Goal: Use online tool/utility: Utilize a website feature to perform a specific function

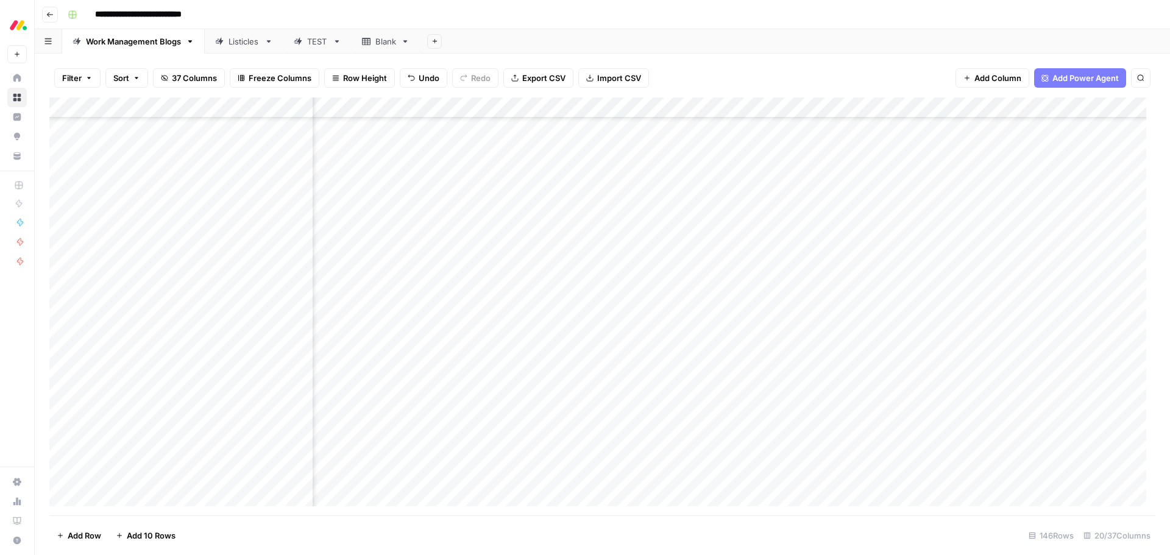
scroll to position [2605, 1135]
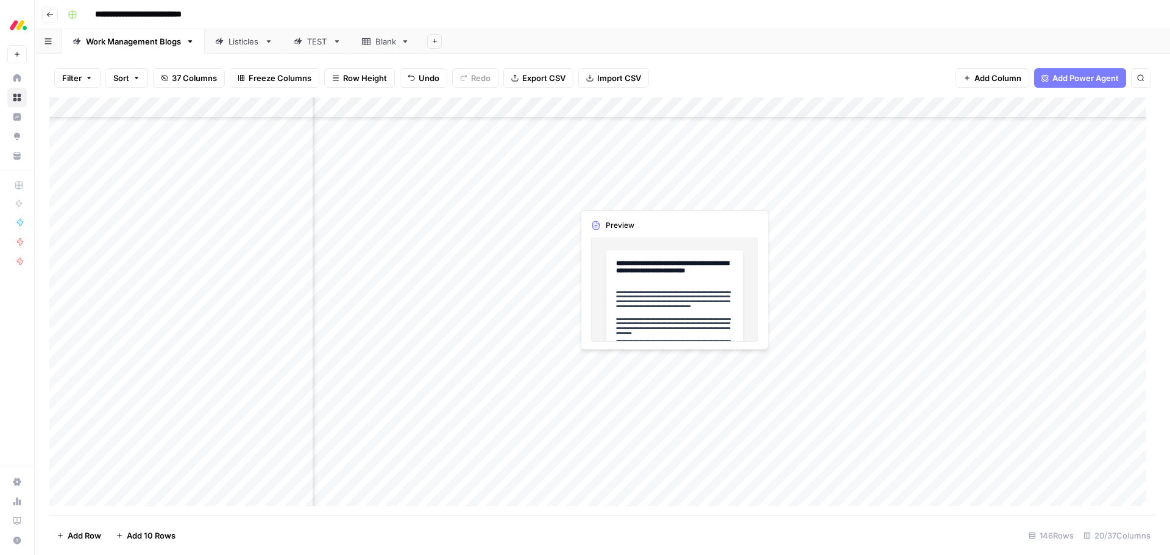
click at [628, 198] on div "Add Column" at bounding box center [602, 307] width 1106 height 418
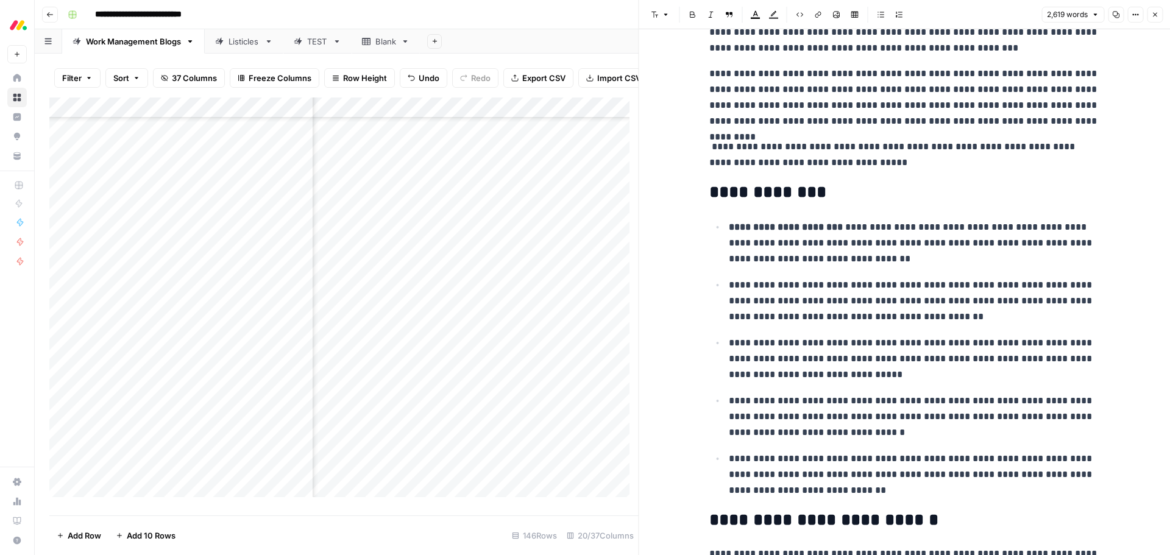
scroll to position [244, 0]
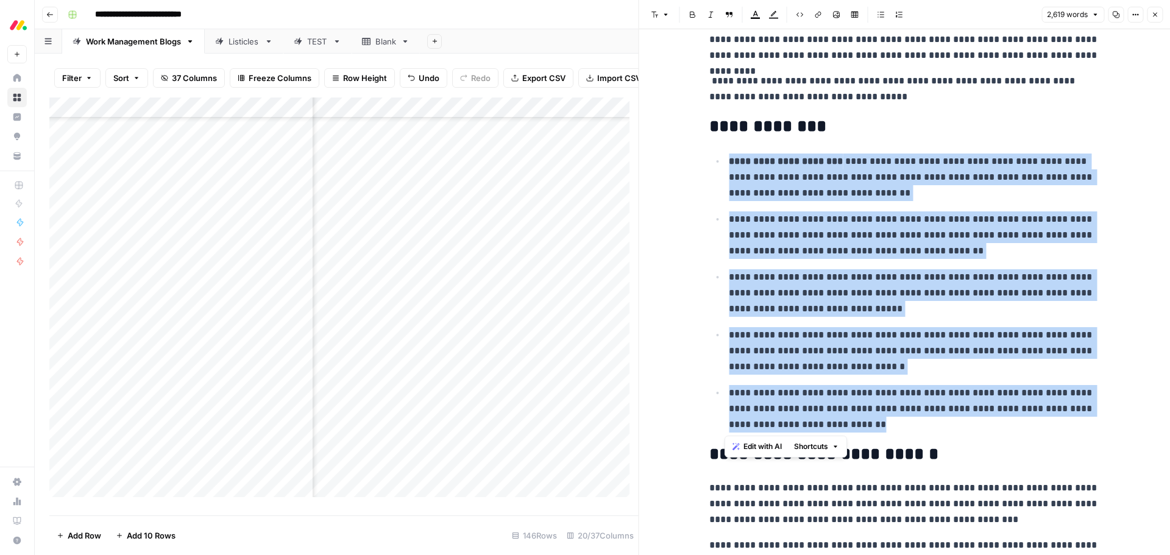
drag, startPoint x: 851, startPoint y: 428, endPoint x: 724, endPoint y: 164, distance: 292.8
click at [724, 164] on ul "**********" at bounding box center [904, 293] width 390 height 280
click at [749, 447] on span "Edit with AI" at bounding box center [763, 446] width 38 height 11
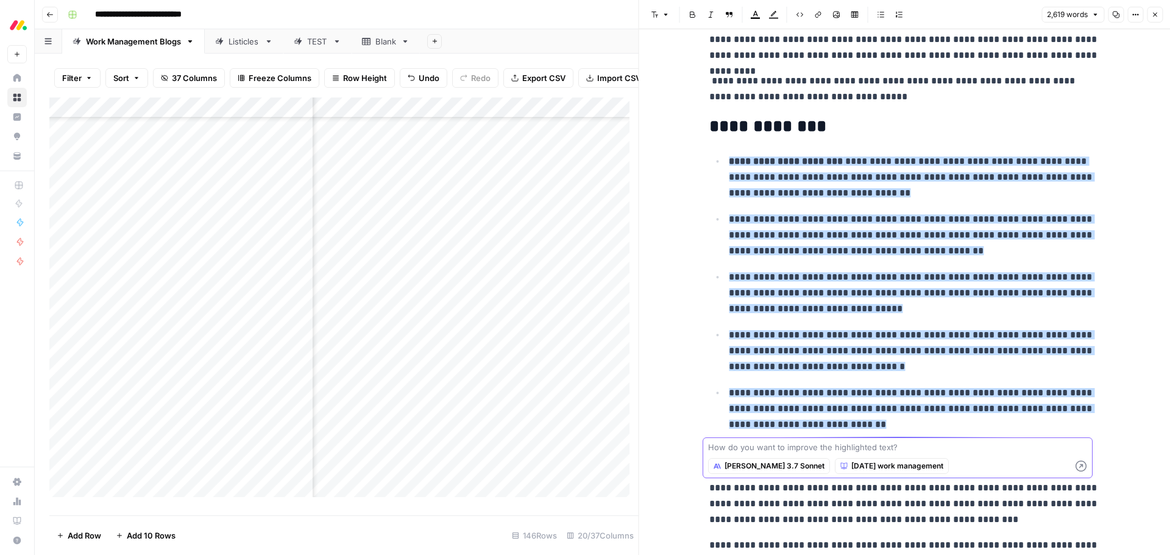
click at [861, 442] on textarea at bounding box center [897, 447] width 379 height 12
paste textarea "make this shorter and more to the point"
type textarea "make this shorter and more to the point"
click at [1077, 466] on icon "button" at bounding box center [1081, 466] width 11 height 11
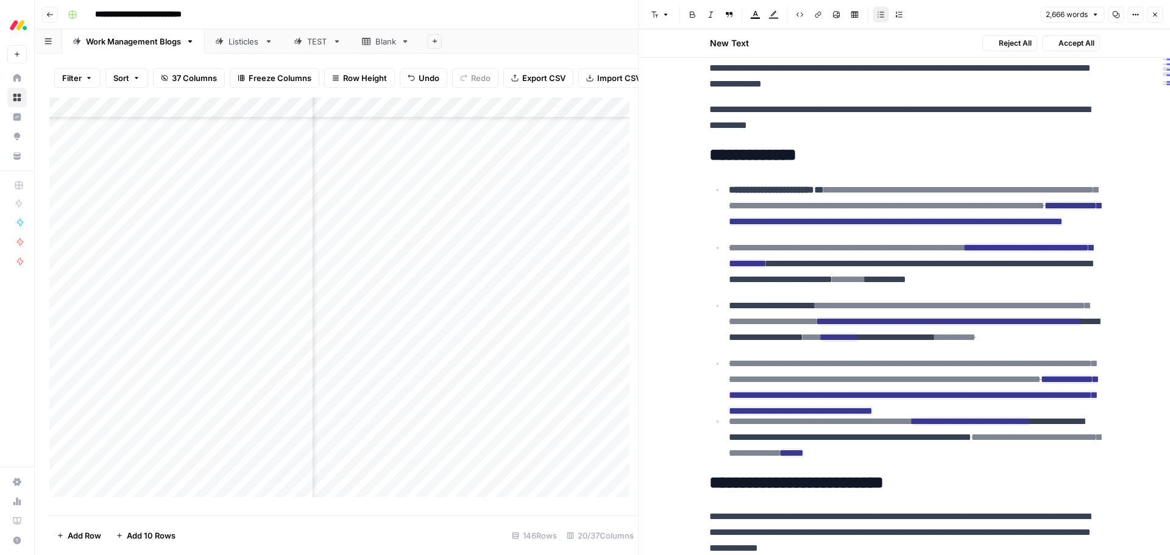
scroll to position [272, 0]
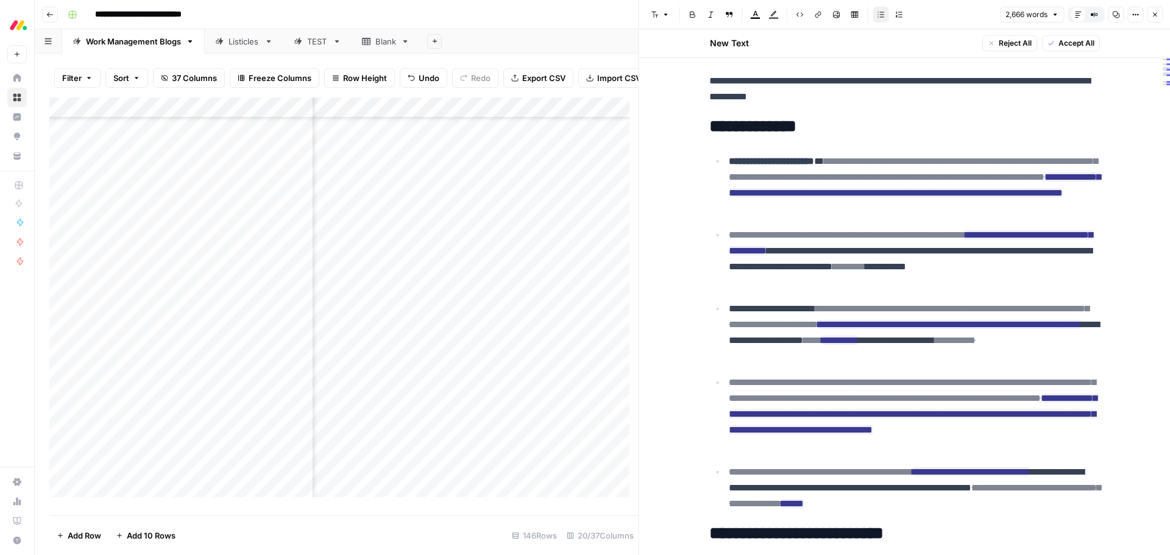
click at [1077, 47] on span "Accept All" at bounding box center [1076, 43] width 36 height 11
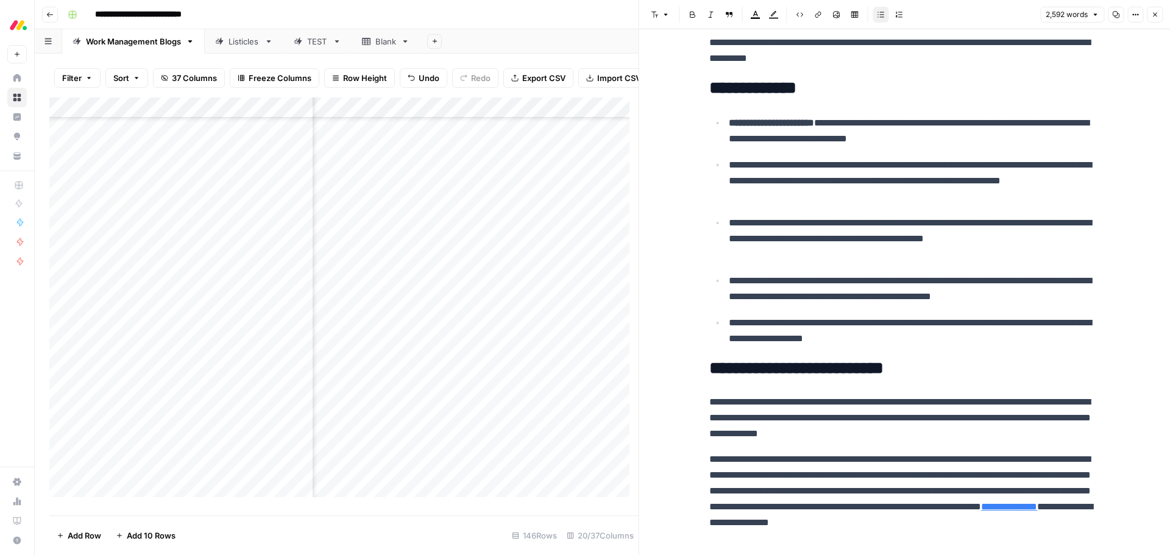
scroll to position [427, 0]
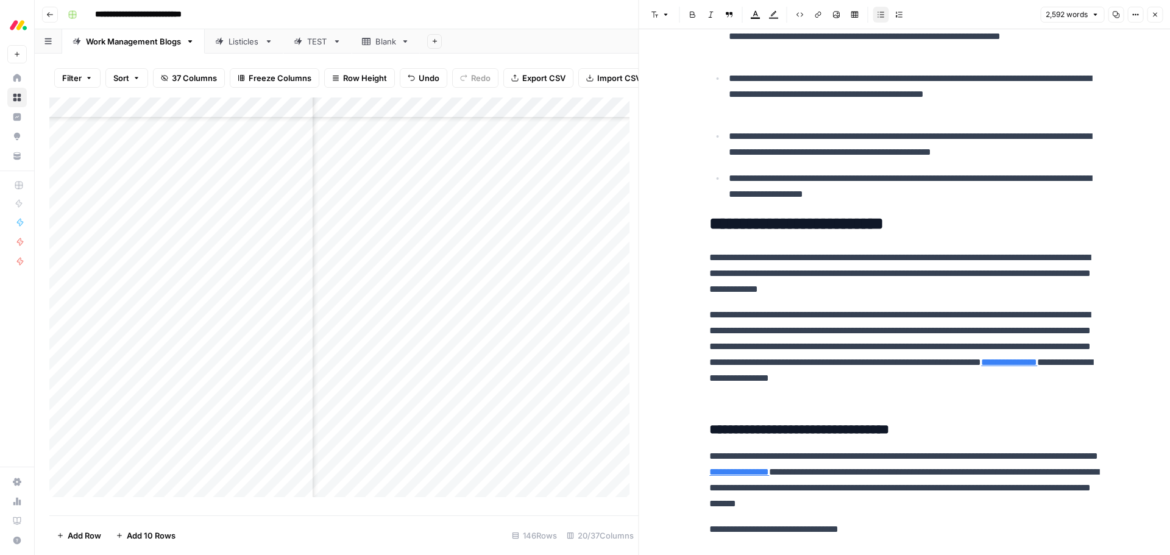
click at [776, 349] on p "**********" at bounding box center [904, 354] width 390 height 95
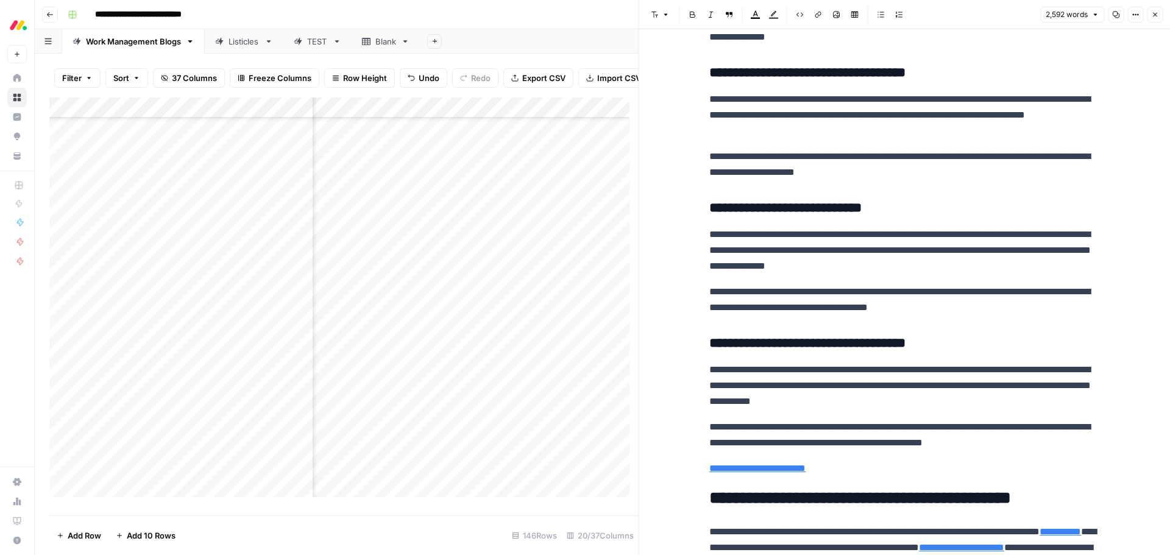
scroll to position [5668, 0]
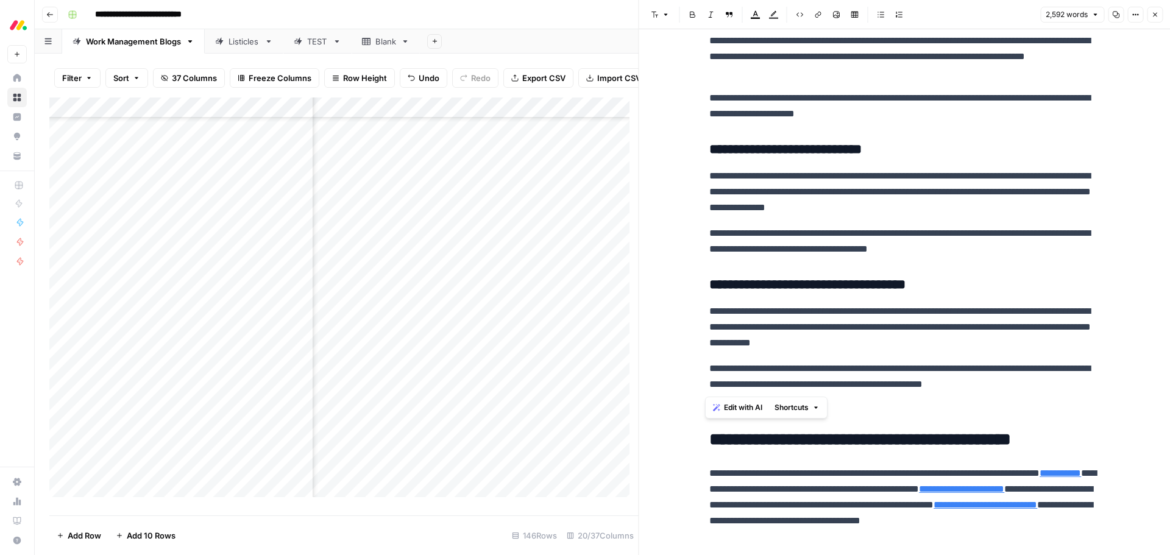
drag, startPoint x: 1073, startPoint y: 388, endPoint x: 687, endPoint y: 154, distance: 452.0
click at [755, 403] on span "Edit with AI" at bounding box center [743, 407] width 38 height 11
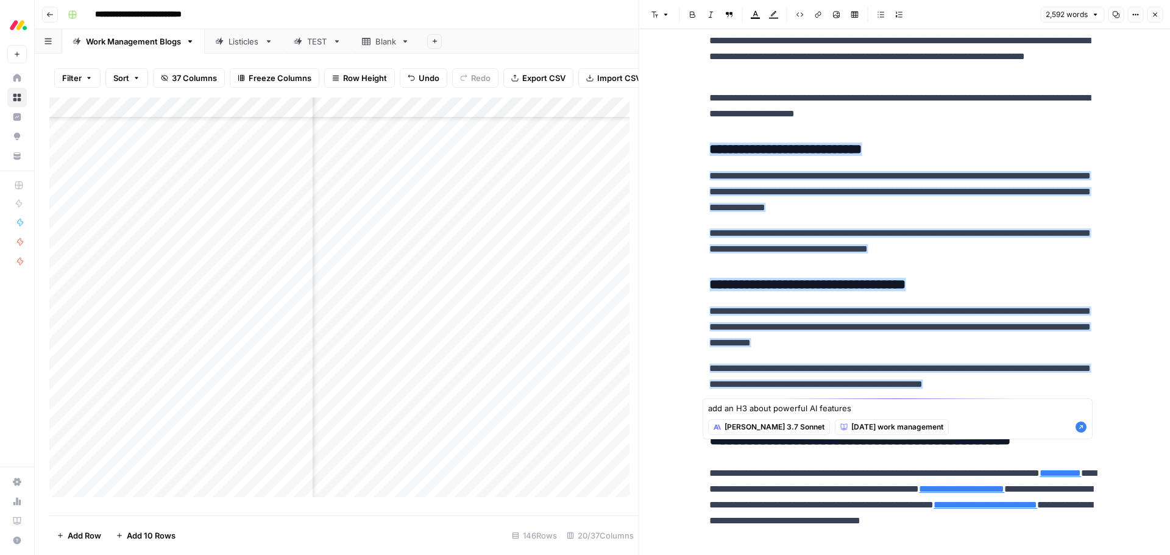
type textarea "add an H3 about powerful AI features"
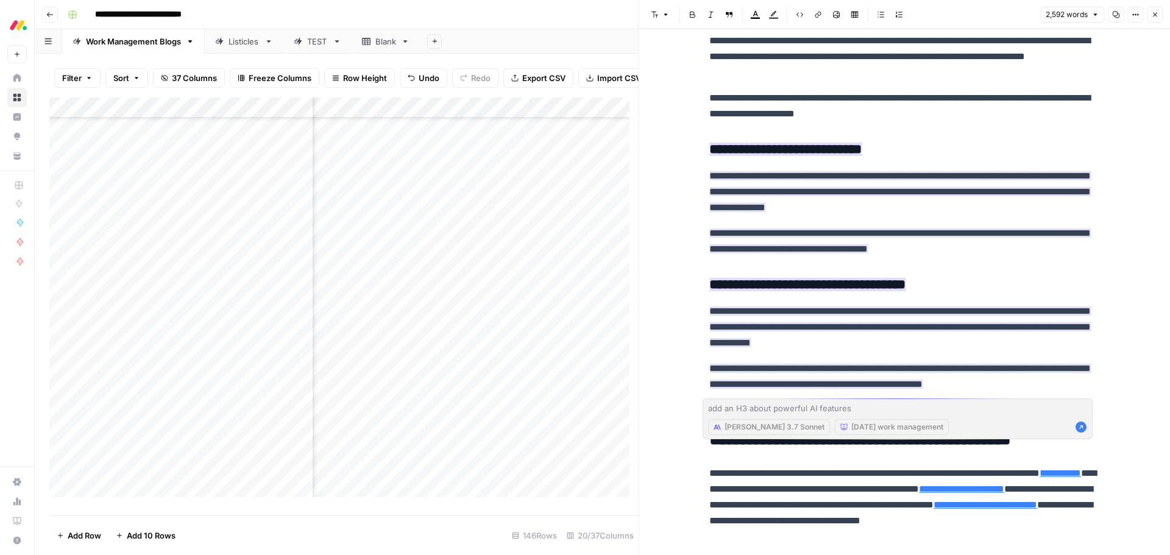
scroll to position [5703, 0]
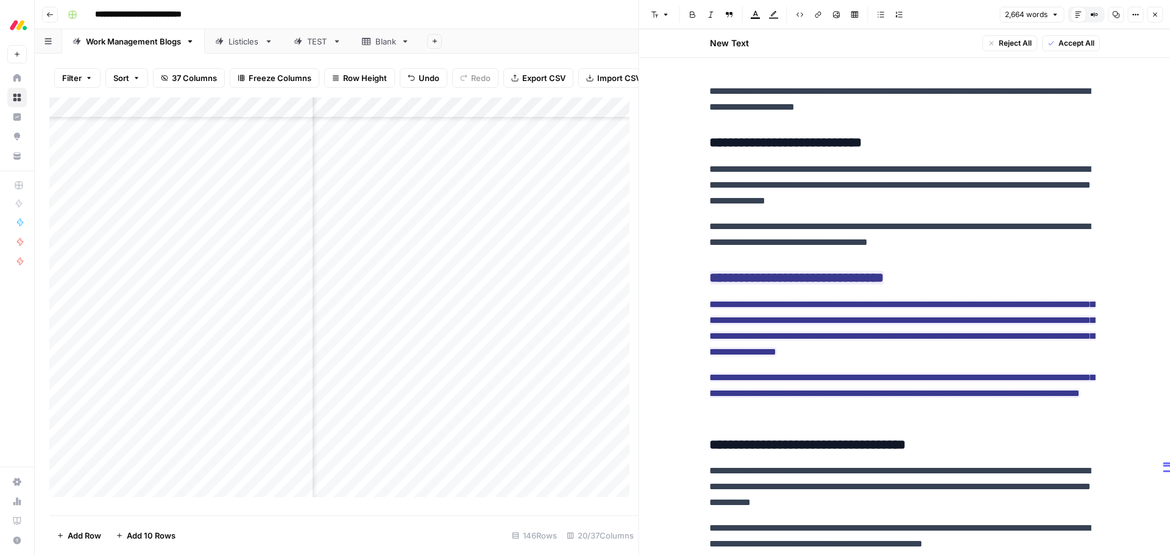
click at [1058, 39] on span "Accept All" at bounding box center [1076, 43] width 36 height 11
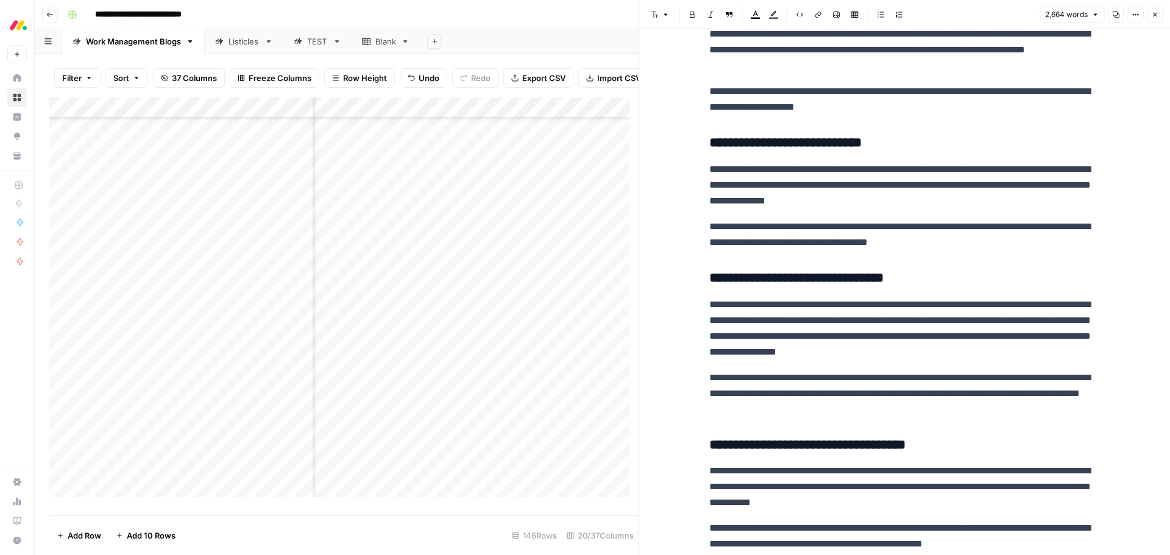
click at [1150, 12] on button "Close" at bounding box center [1155, 15] width 16 height 16
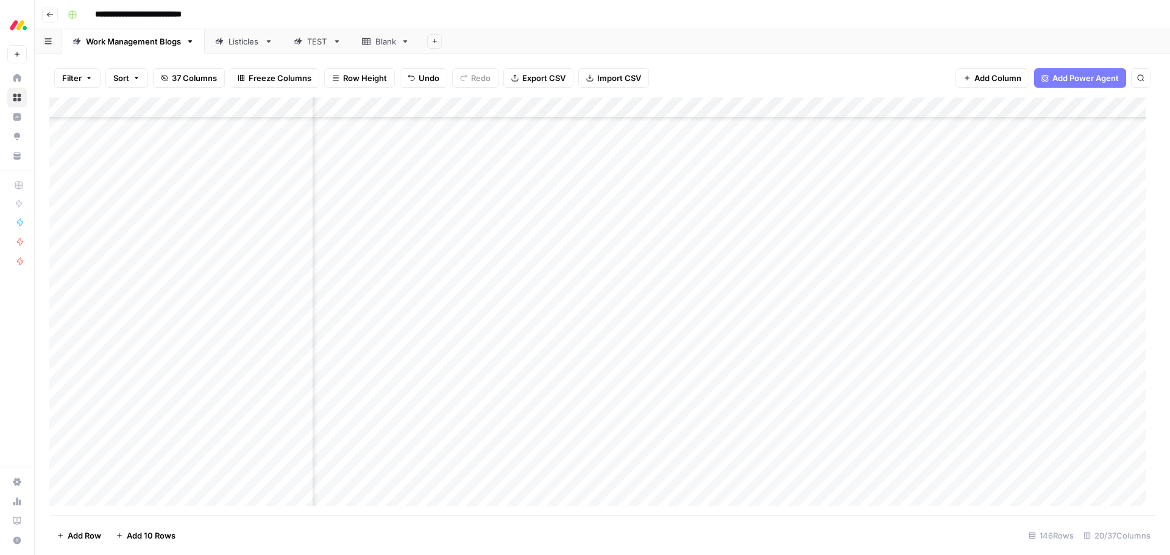
click at [628, 214] on div "Add Column" at bounding box center [602, 307] width 1106 height 418
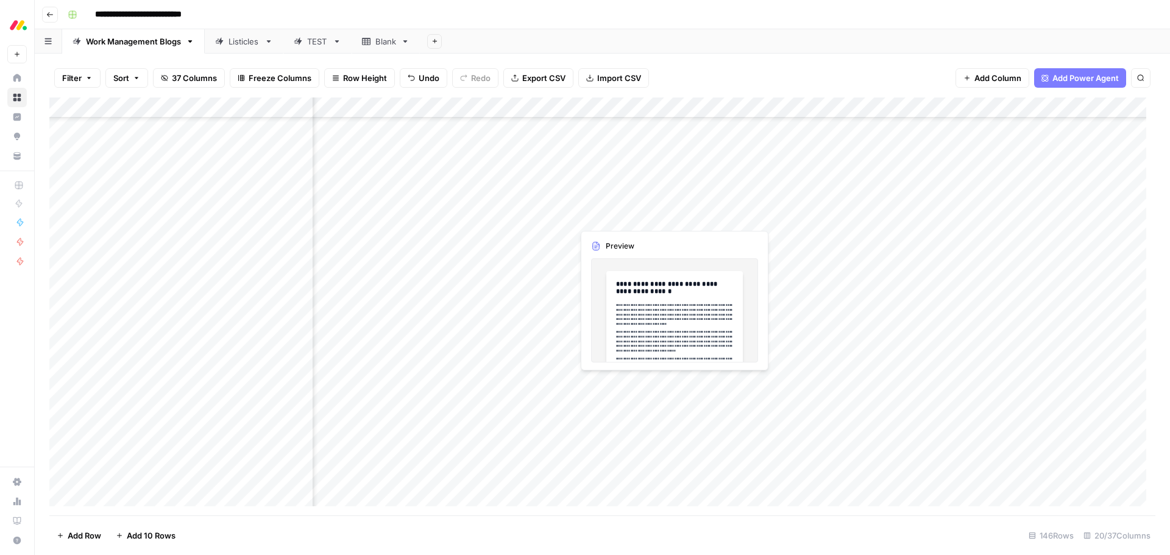
click at [628, 214] on div "Add Column" at bounding box center [602, 307] width 1106 height 418
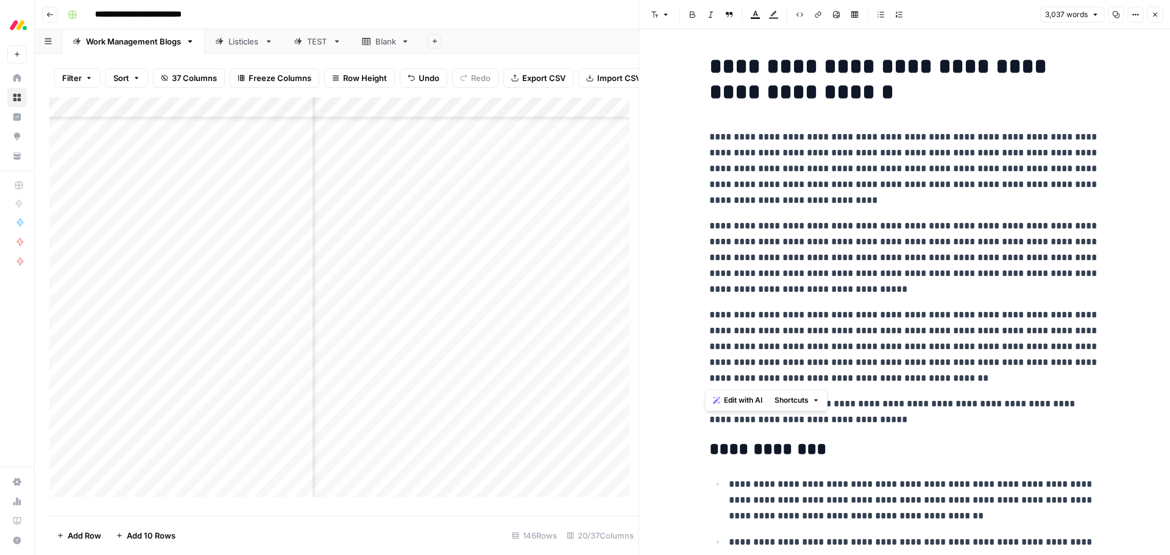
drag, startPoint x: 910, startPoint y: 377, endPoint x: 703, endPoint y: 144, distance: 311.7
click at [731, 403] on span "Edit with AI" at bounding box center [743, 400] width 38 height 11
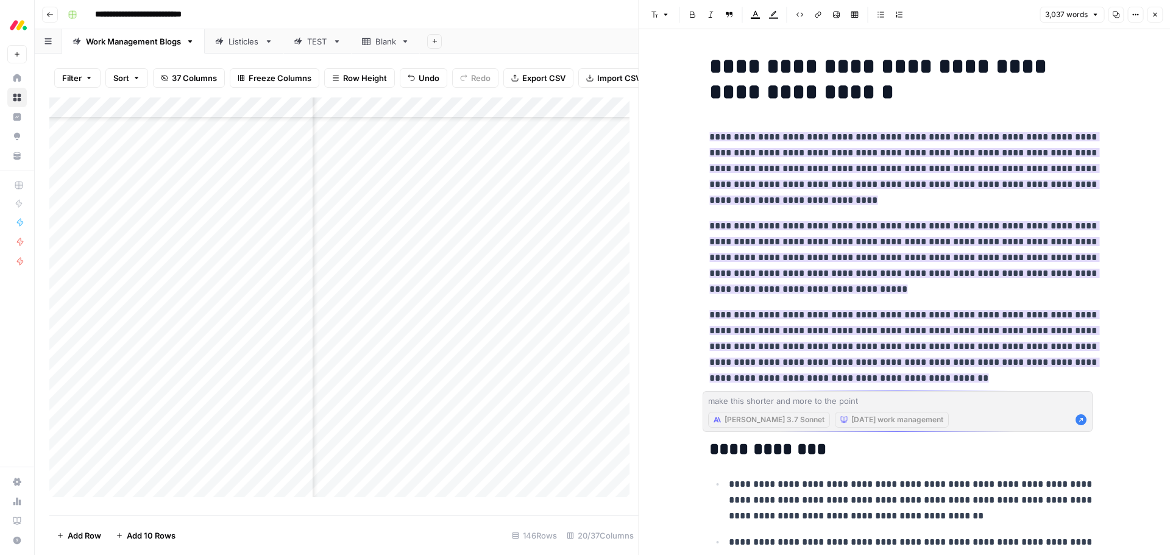
type textarea "make this shorter and more to the point"
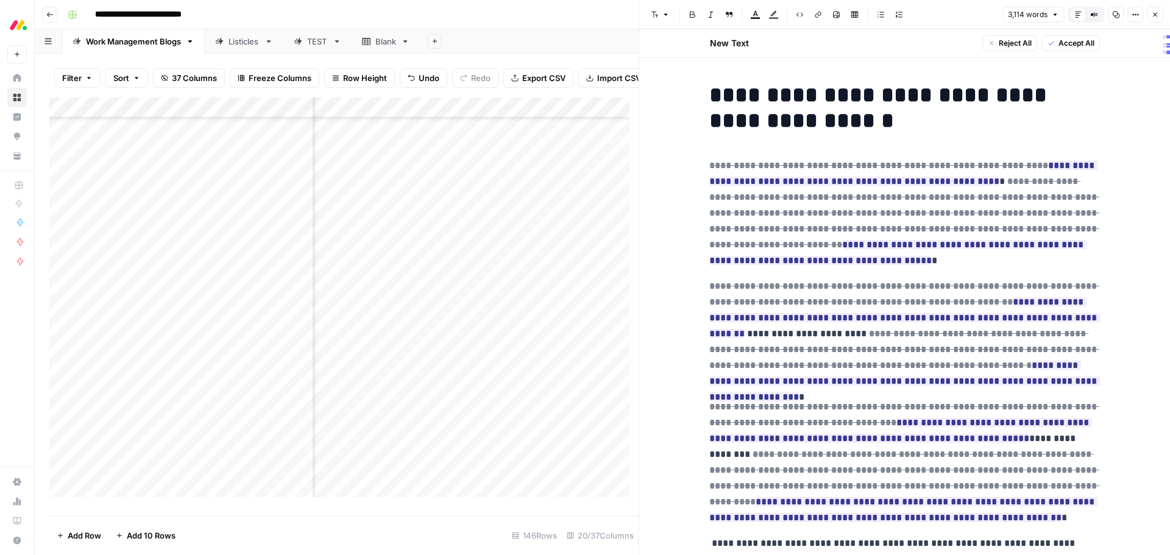
click at [1065, 36] on button "Accept All" at bounding box center [1071, 43] width 58 height 16
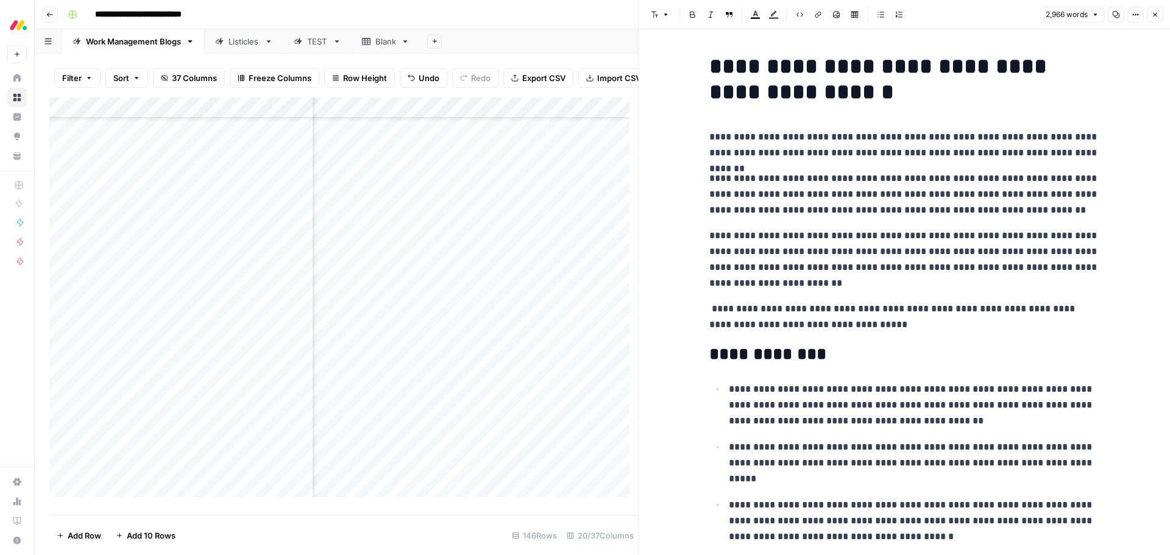
click at [709, 306] on p "**********" at bounding box center [904, 317] width 390 height 32
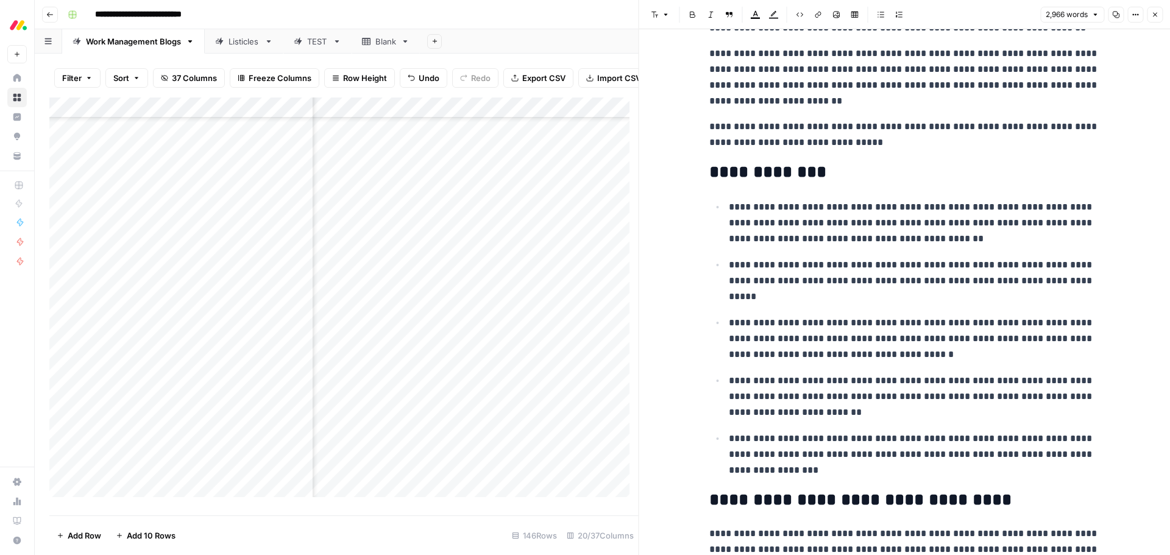
scroll to position [183, 0]
drag, startPoint x: 808, startPoint y: 474, endPoint x: 720, endPoint y: 207, distance: 281.8
click at [720, 207] on ul "**********" at bounding box center [904, 338] width 390 height 280
click at [754, 491] on span "Edit with AI" at bounding box center [763, 491] width 38 height 11
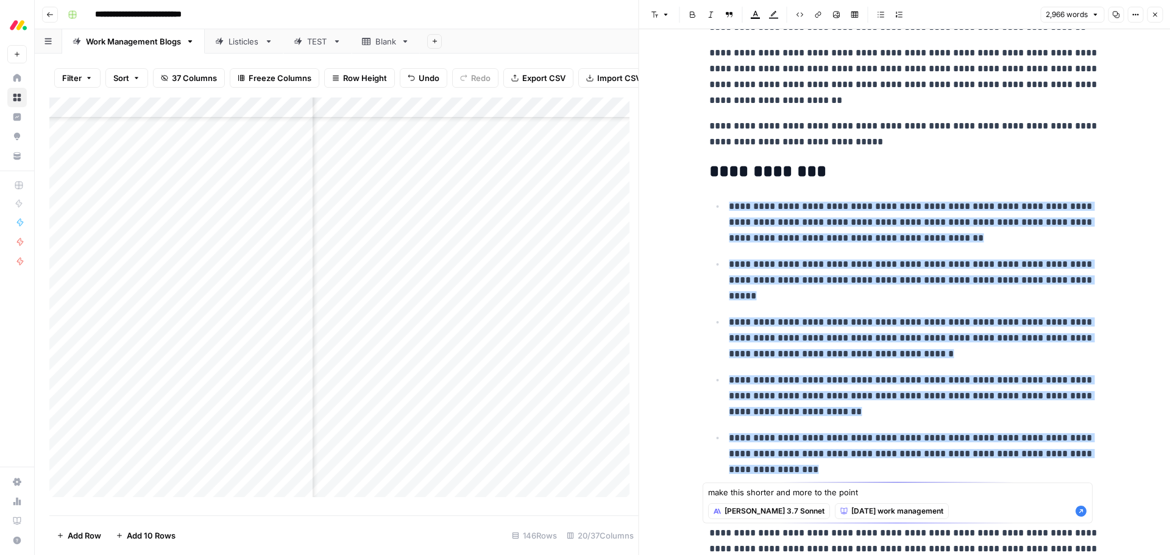
type textarea "make this shorter and more to the point"
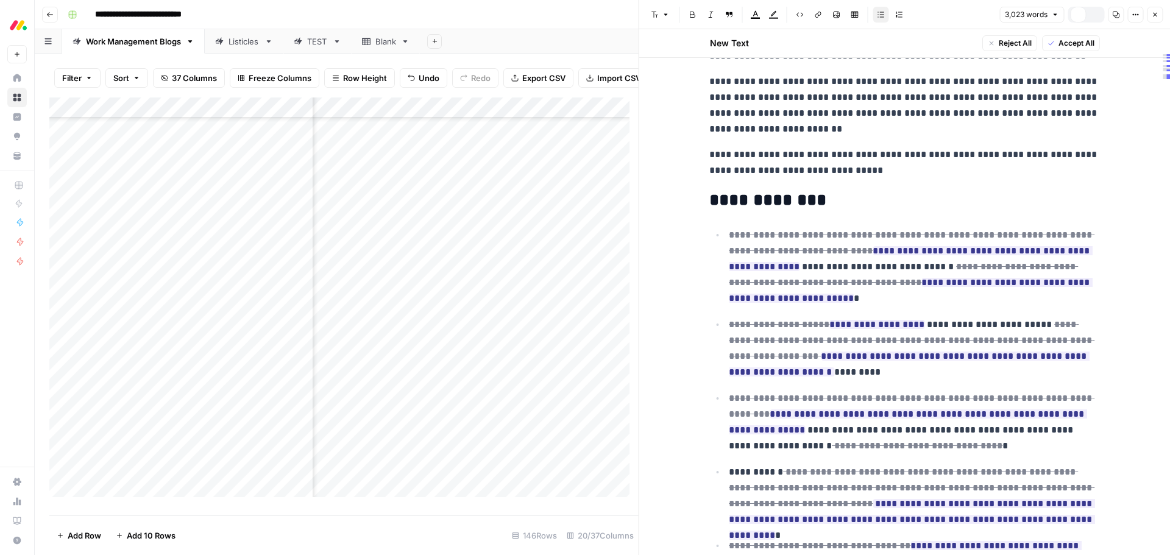
scroll to position [230, 0]
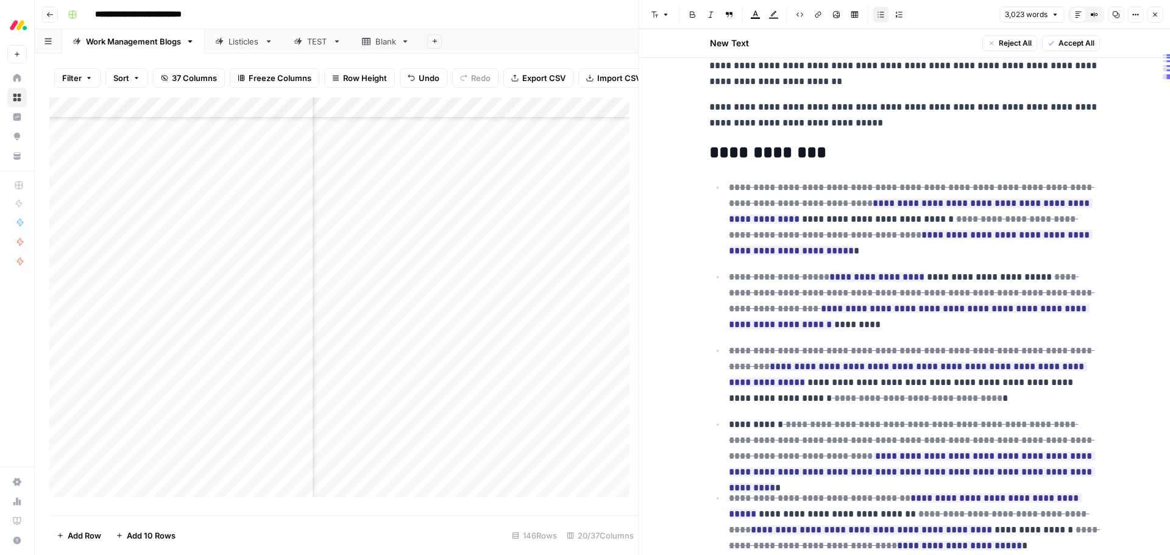
click at [1077, 39] on span "Accept All" at bounding box center [1076, 43] width 36 height 11
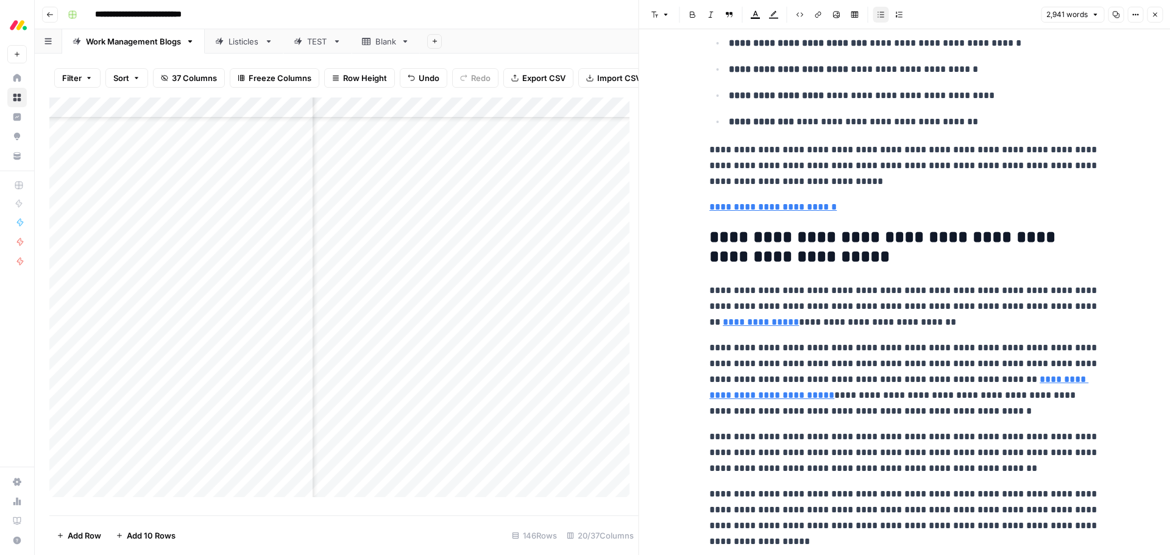
scroll to position [6845, 0]
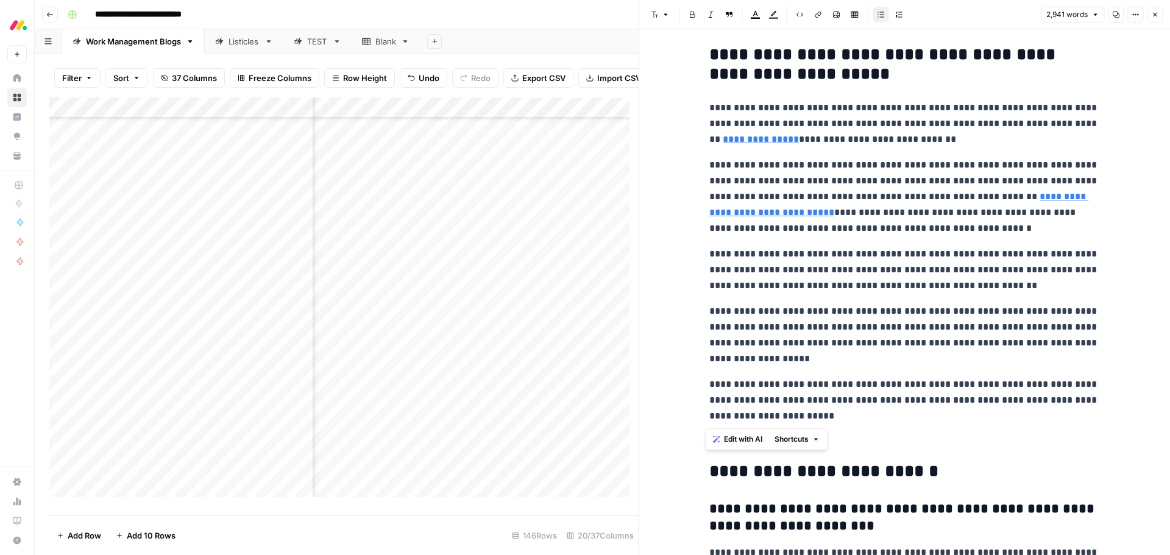
drag, startPoint x: 877, startPoint y: 418, endPoint x: 706, endPoint y: 53, distance: 403.0
click at [745, 435] on span "Edit with AI" at bounding box center [743, 439] width 38 height 11
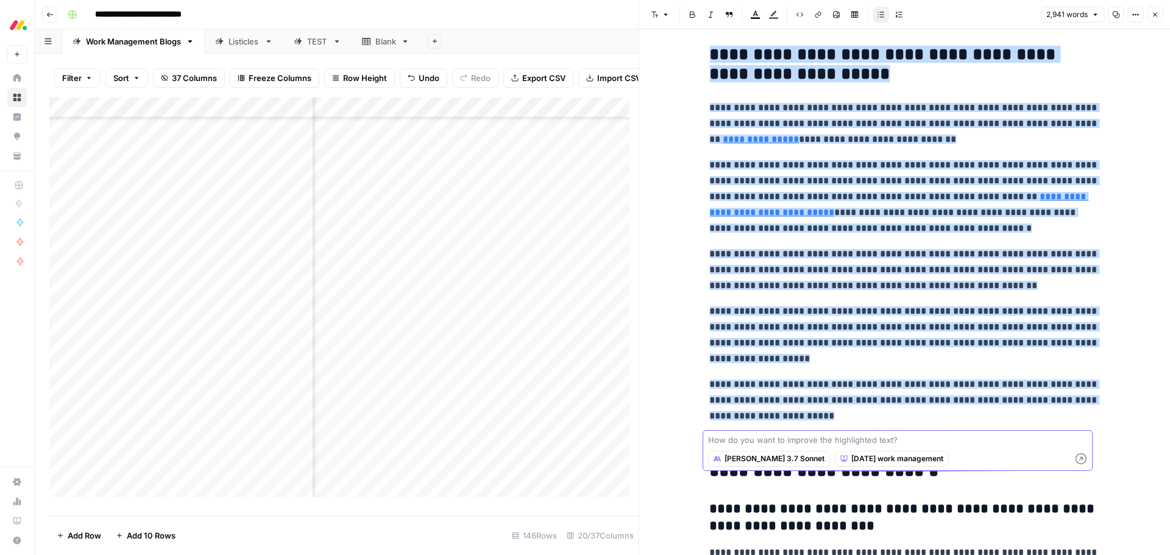
click at [925, 445] on textarea at bounding box center [897, 440] width 379 height 12
paste textarea "add some H3s here - one H3 about advanced automations, one H3 about 200+ integr…"
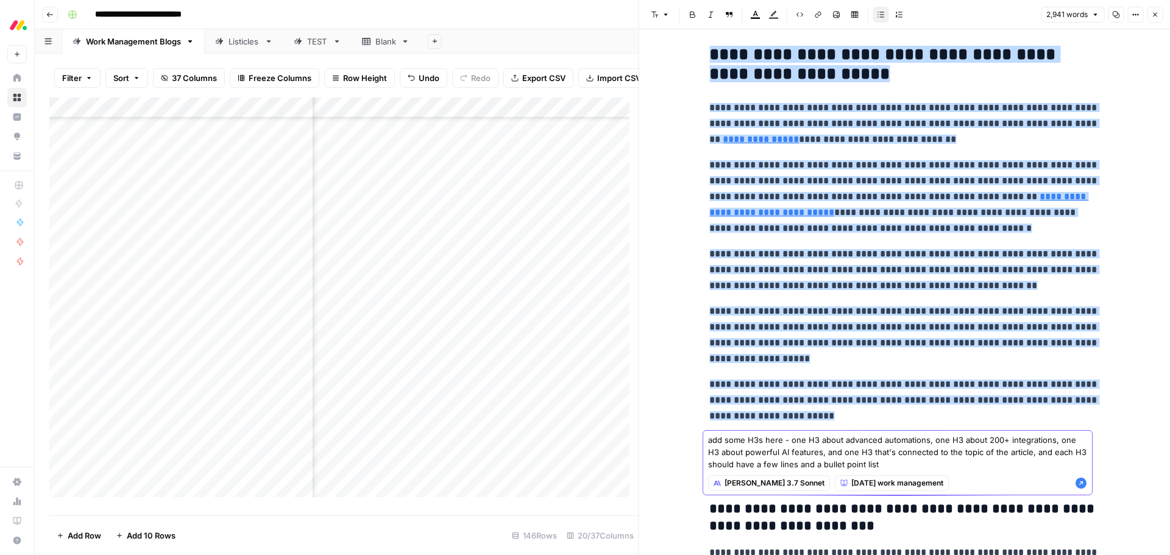
type textarea "add some H3s here - one H3 about advanced automations, one H3 about 200+ integr…"
click at [1081, 486] on icon "button" at bounding box center [1081, 483] width 11 height 11
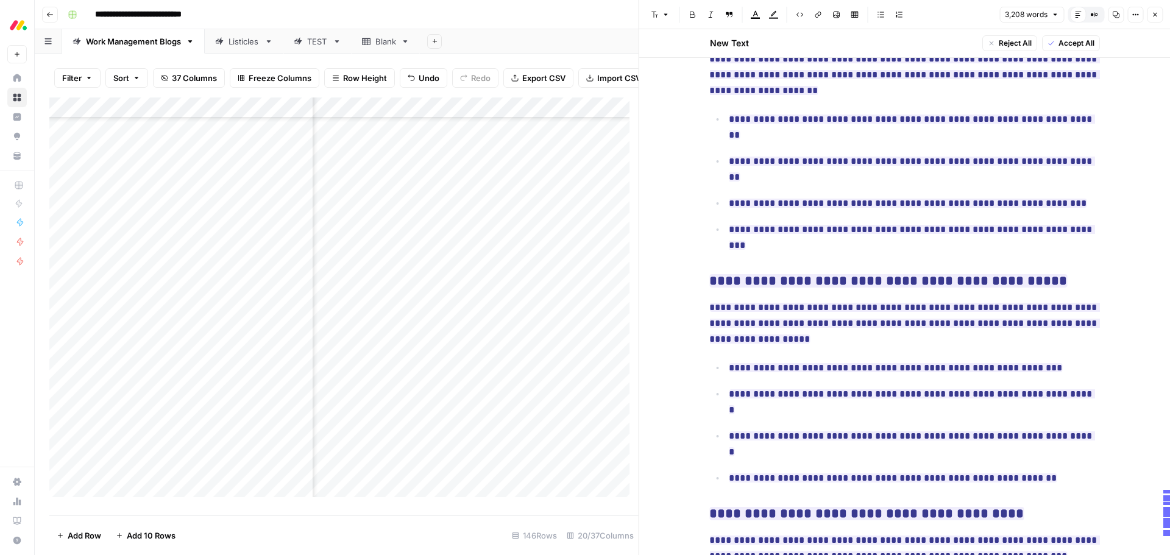
scroll to position [7109, 0]
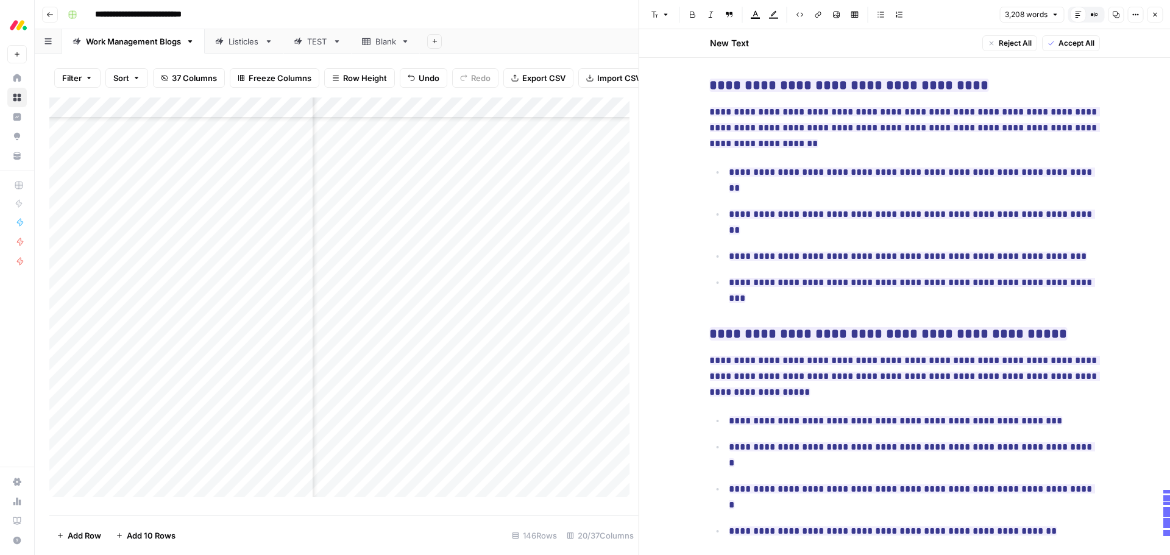
click at [1082, 44] on span "Accept All" at bounding box center [1076, 43] width 36 height 11
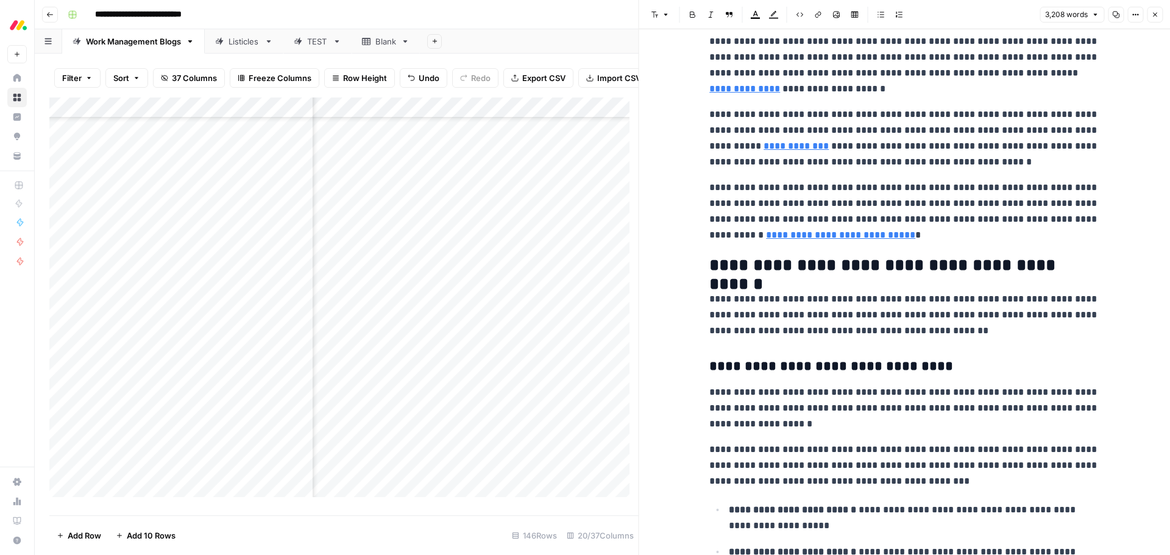
scroll to position [620, 0]
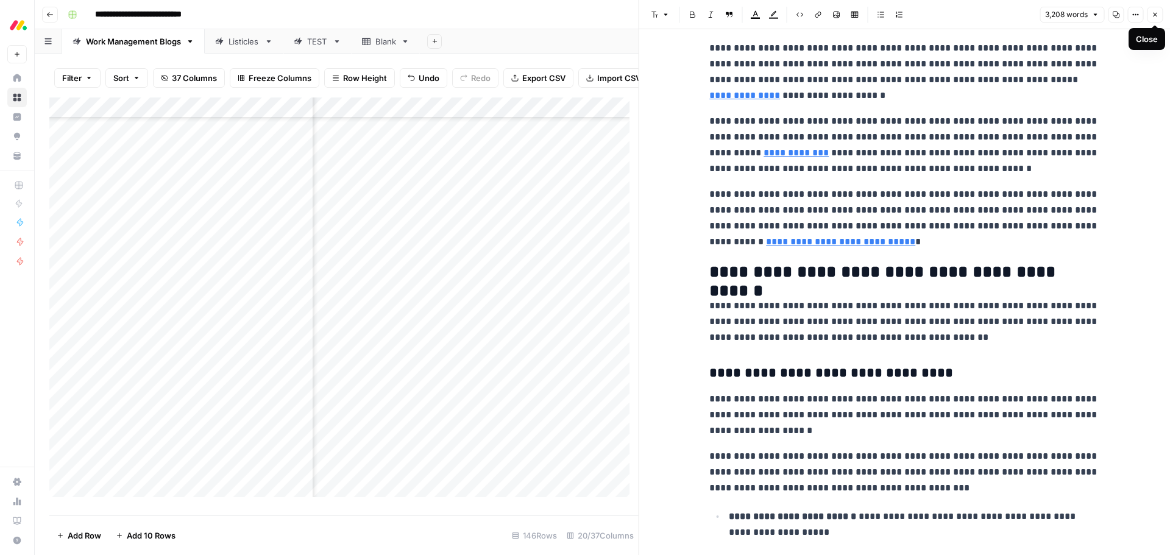
click at [1156, 16] on icon "button" at bounding box center [1154, 14] width 7 height 7
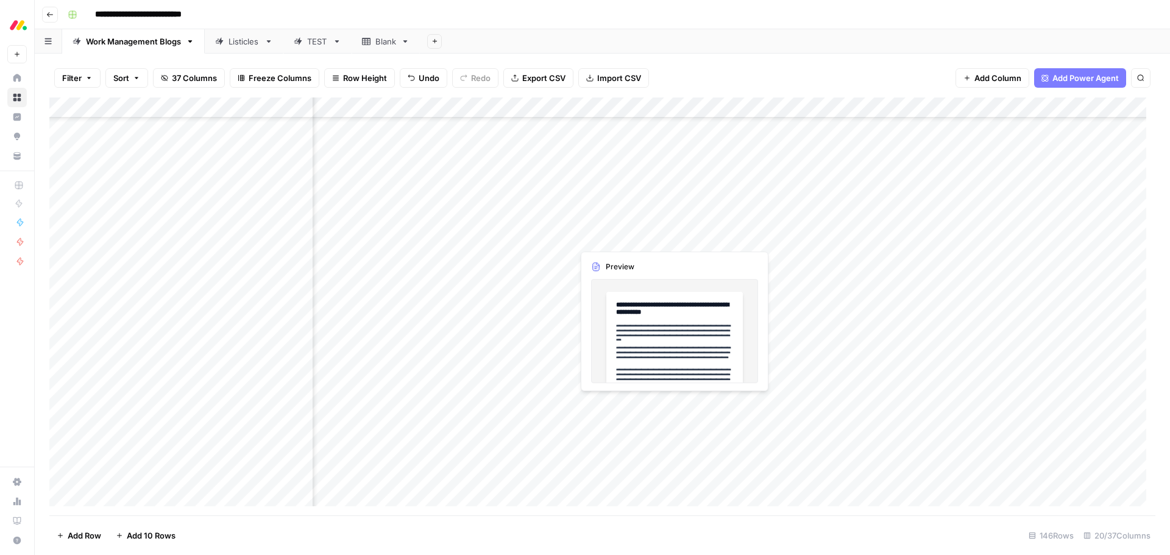
click at [637, 238] on div "Add Column" at bounding box center [602, 307] width 1106 height 418
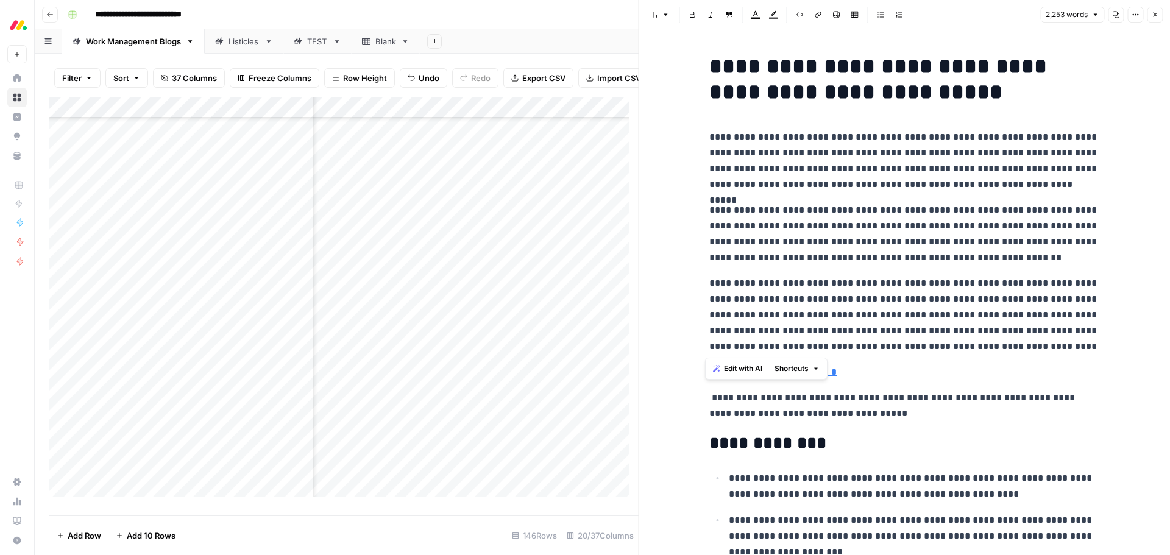
drag, startPoint x: 1086, startPoint y: 350, endPoint x: 695, endPoint y: 139, distance: 444.2
click at [742, 363] on span "Edit with AI" at bounding box center [743, 368] width 38 height 11
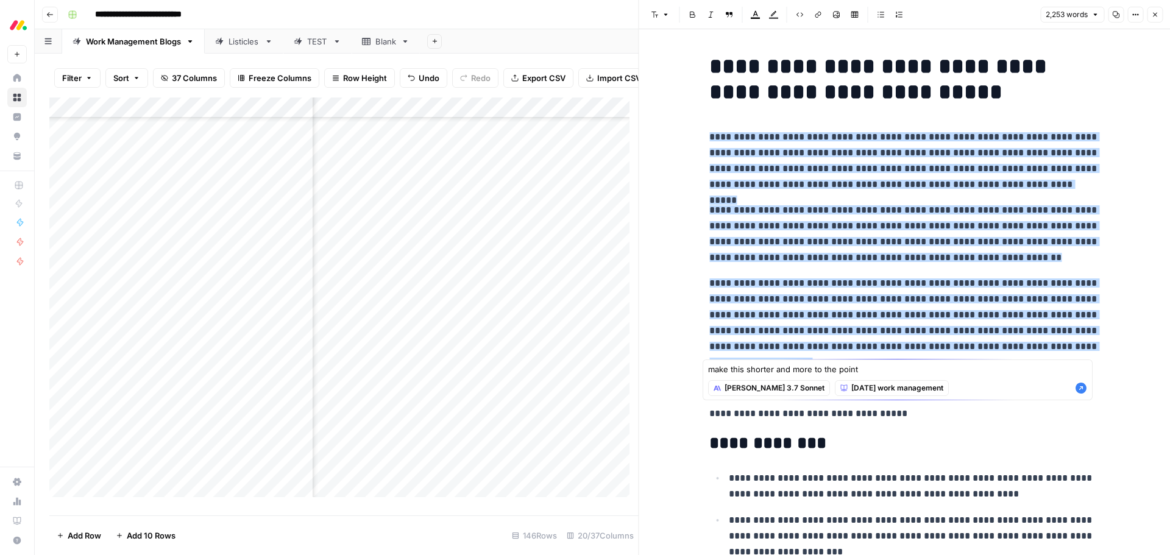
type textarea "make this shorter and more to the point"
click at [1079, 391] on icon "button" at bounding box center [1081, 388] width 11 height 11
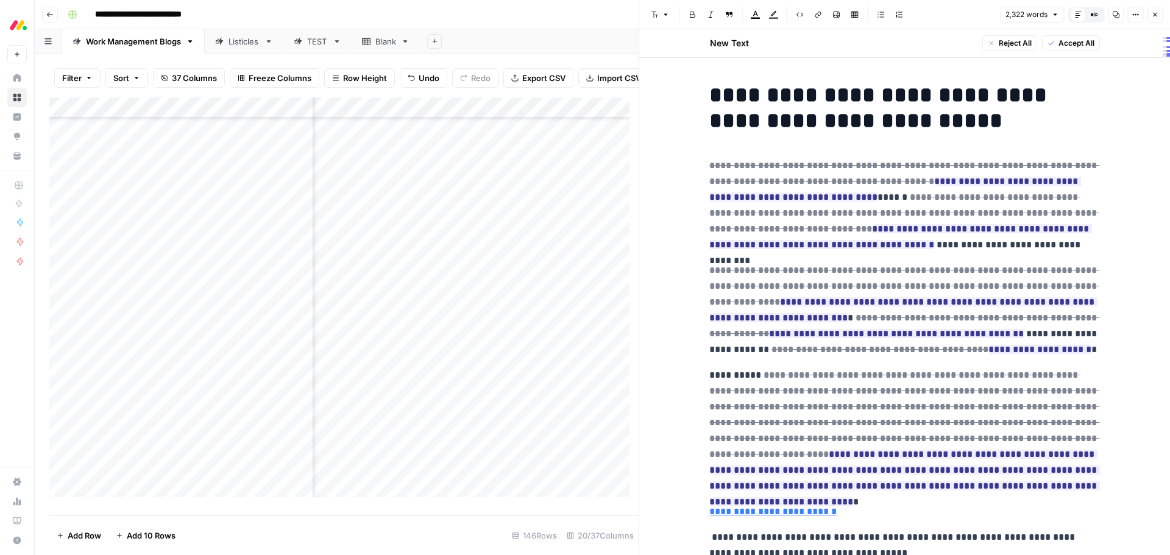
click at [1063, 48] on span "Accept All" at bounding box center [1076, 43] width 36 height 11
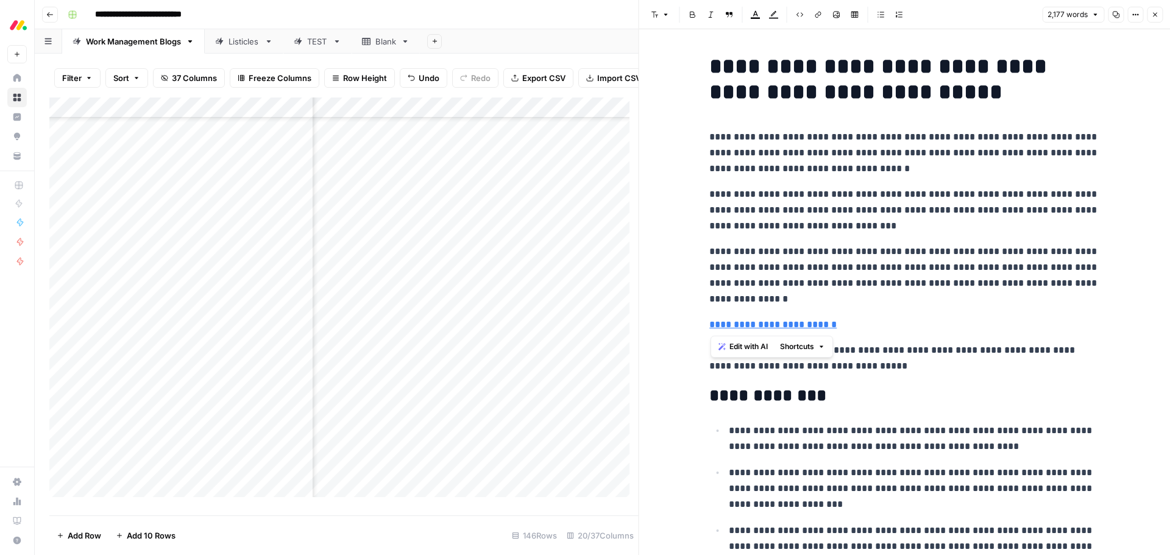
drag, startPoint x: 855, startPoint y: 324, endPoint x: 709, endPoint y: 328, distance: 145.7
click at [709, 328] on p "**********" at bounding box center [904, 325] width 390 height 16
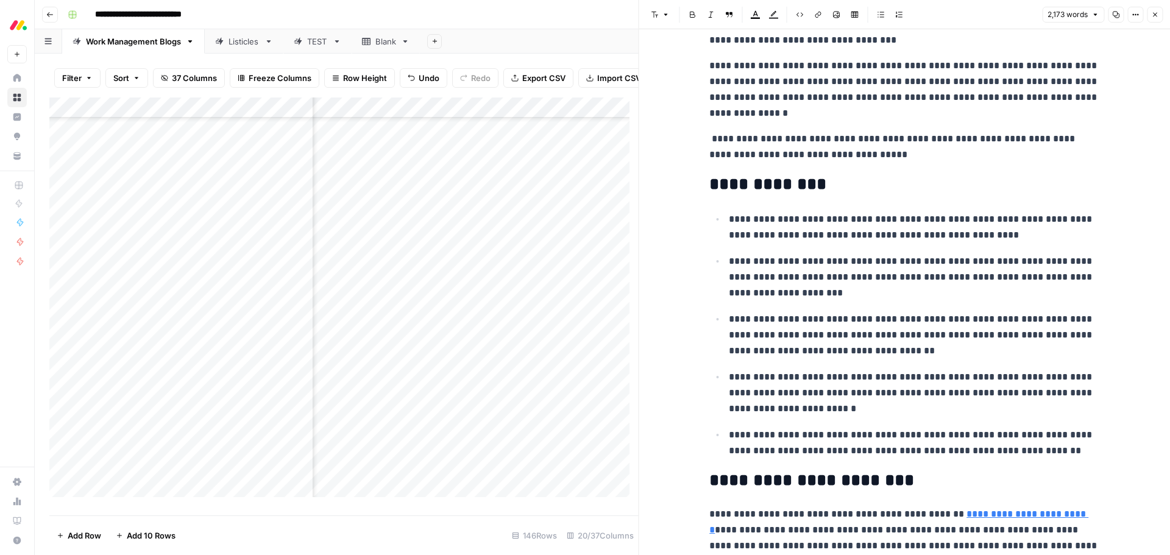
scroll to position [305, 0]
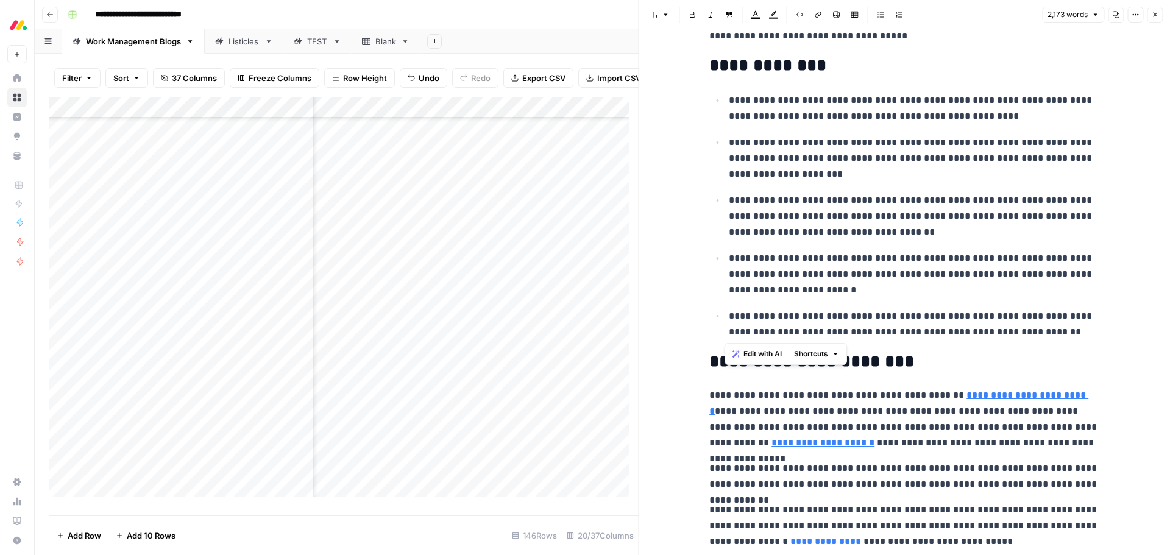
drag, startPoint x: 1063, startPoint y: 332, endPoint x: 720, endPoint y: 108, distance: 409.8
click at [720, 108] on ul "**********" at bounding box center [904, 216] width 390 height 248
click at [751, 355] on span "Edit with AI" at bounding box center [763, 354] width 38 height 11
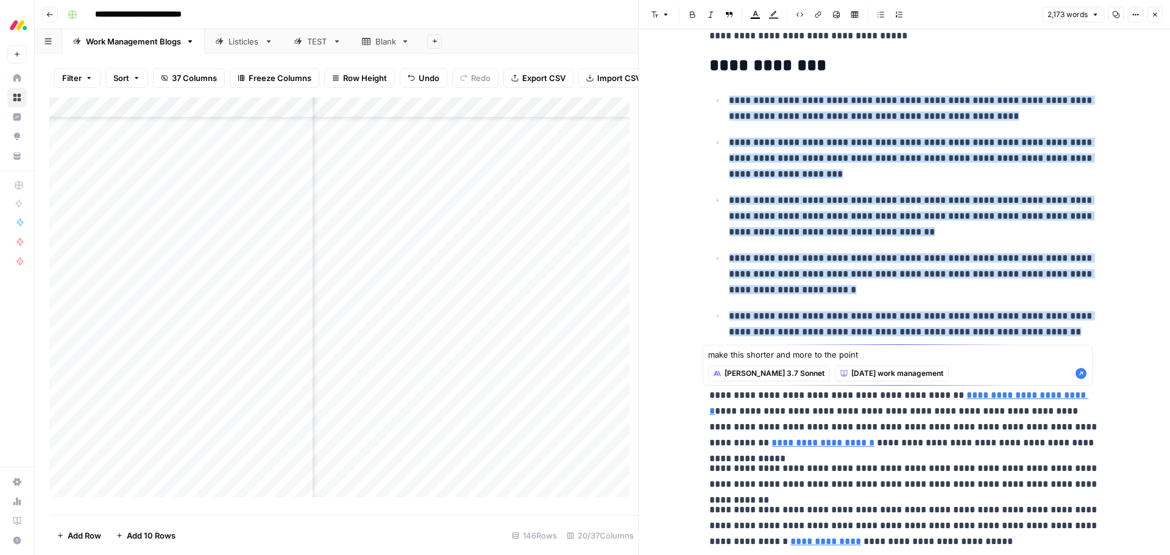
type textarea "make this shorter and more to the point"
click at [1081, 374] on icon "button" at bounding box center [1081, 373] width 12 height 12
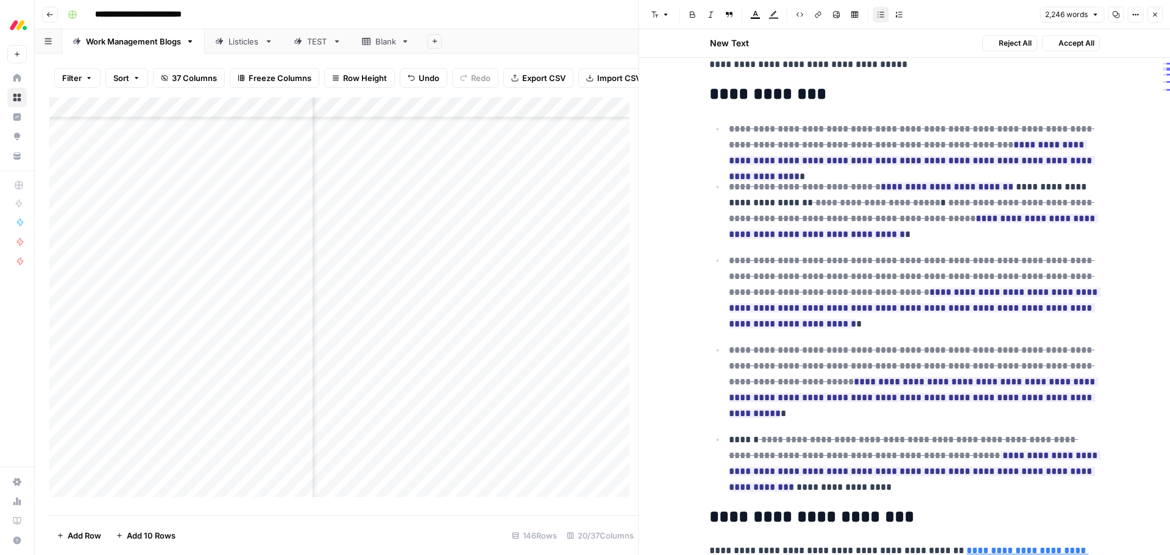
scroll to position [333, 0]
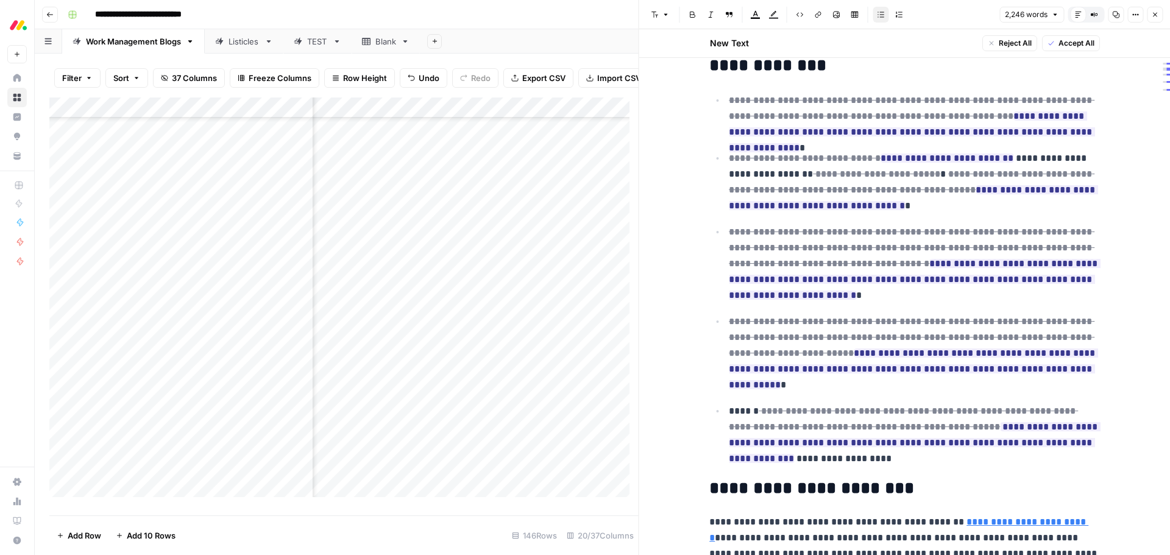
click at [1074, 42] on span "Accept All" at bounding box center [1076, 43] width 36 height 11
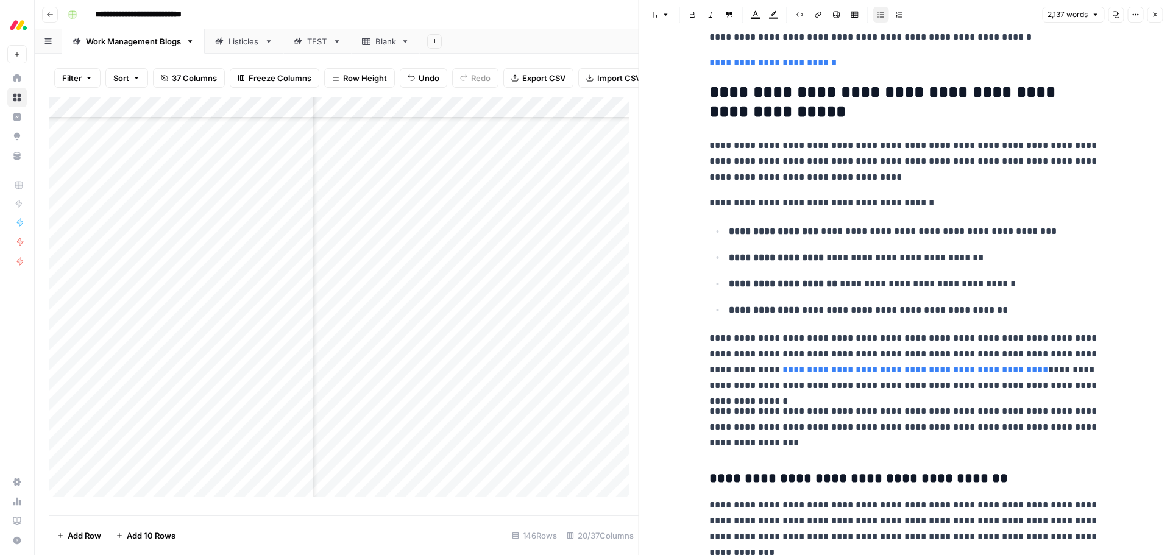
scroll to position [4936, 0]
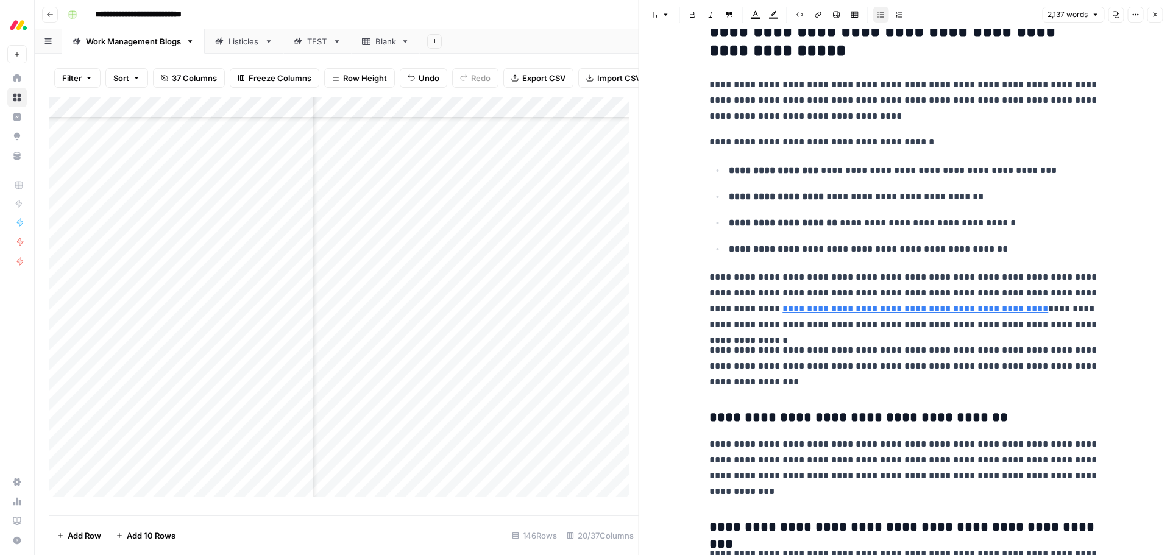
click at [792, 386] on p "**********" at bounding box center [904, 367] width 390 height 48
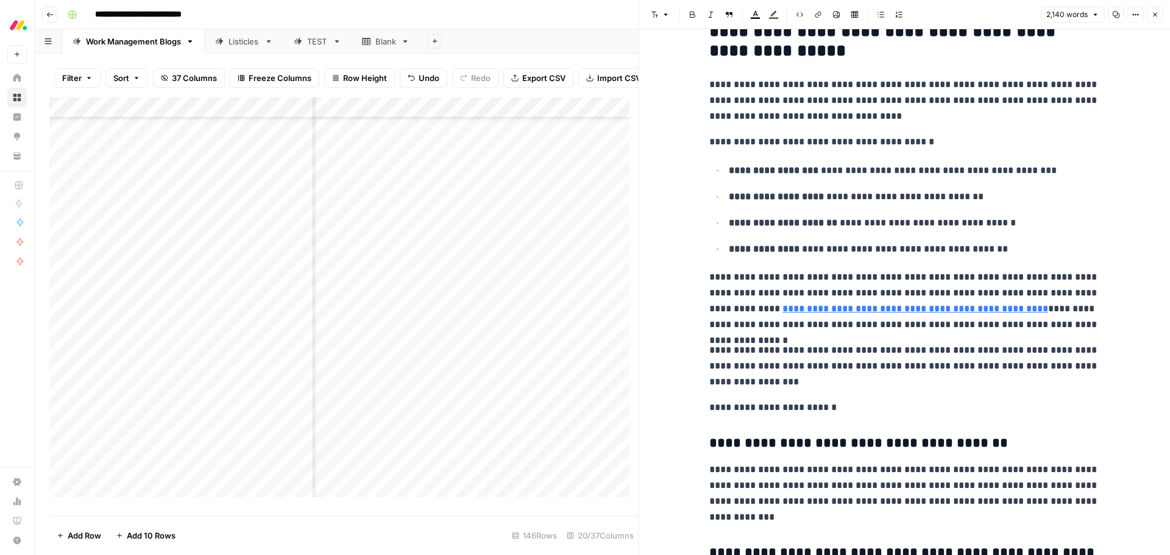
click at [764, 414] on p "**********" at bounding box center [904, 408] width 390 height 16
click at [663, 16] on icon "button" at bounding box center [665, 14] width 7 height 7
click at [678, 75] on span "heading 2" at bounding box center [699, 79] width 59 height 15
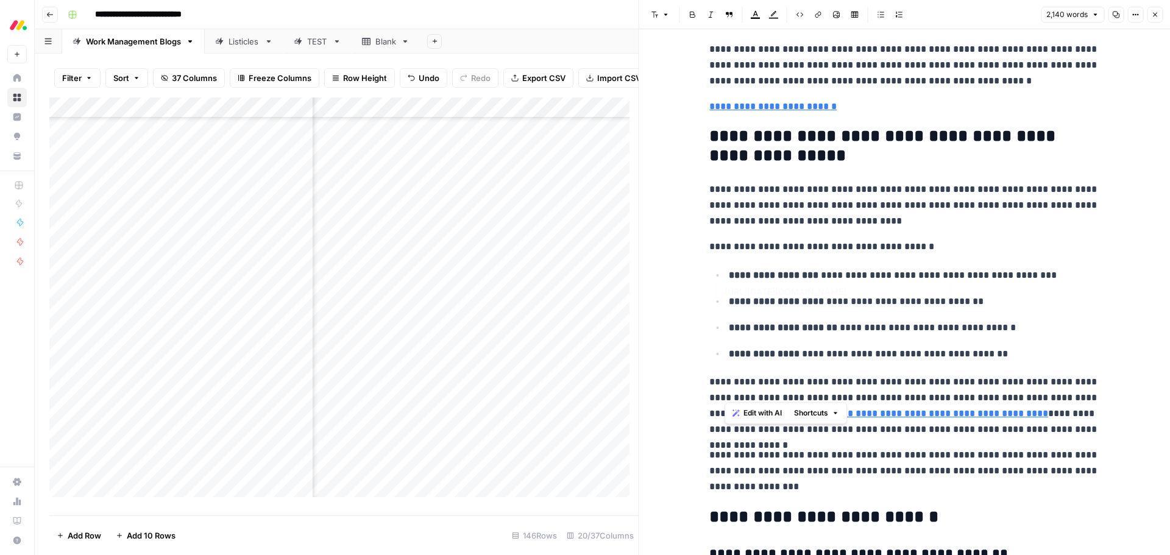
scroll to position [4815, 0]
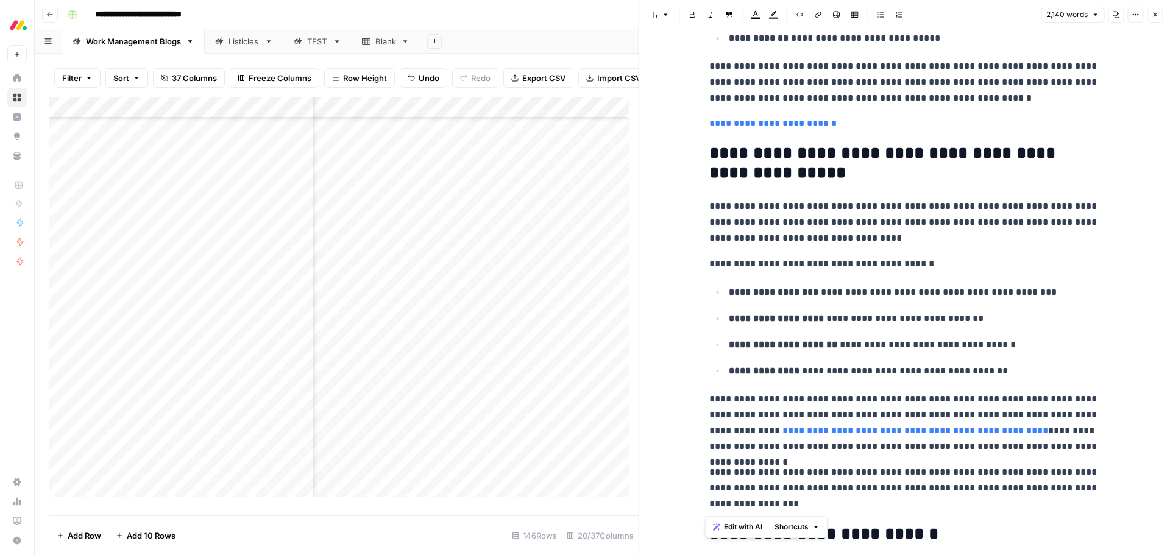
drag, startPoint x: 787, startPoint y: 379, endPoint x: 700, endPoint y: 155, distance: 240.0
click at [742, 527] on span "Edit with AI" at bounding box center [743, 527] width 38 height 11
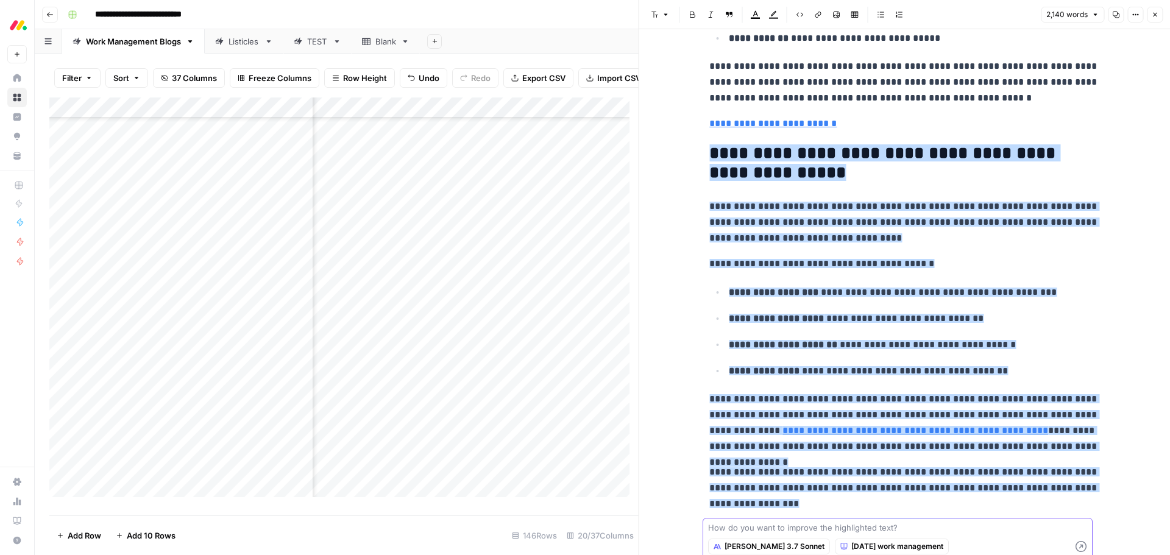
click at [948, 531] on textarea at bounding box center [897, 528] width 379 height 12
paste textarea "add some H3s here - one H3 about advanced automations, one H3 about 200+ integr…"
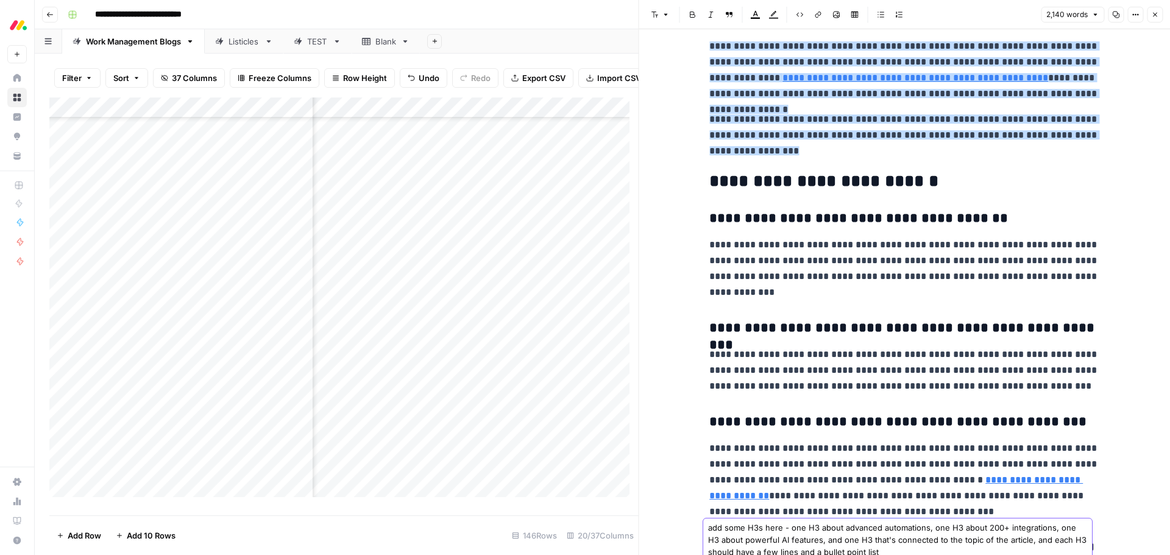
scroll to position [5302, 0]
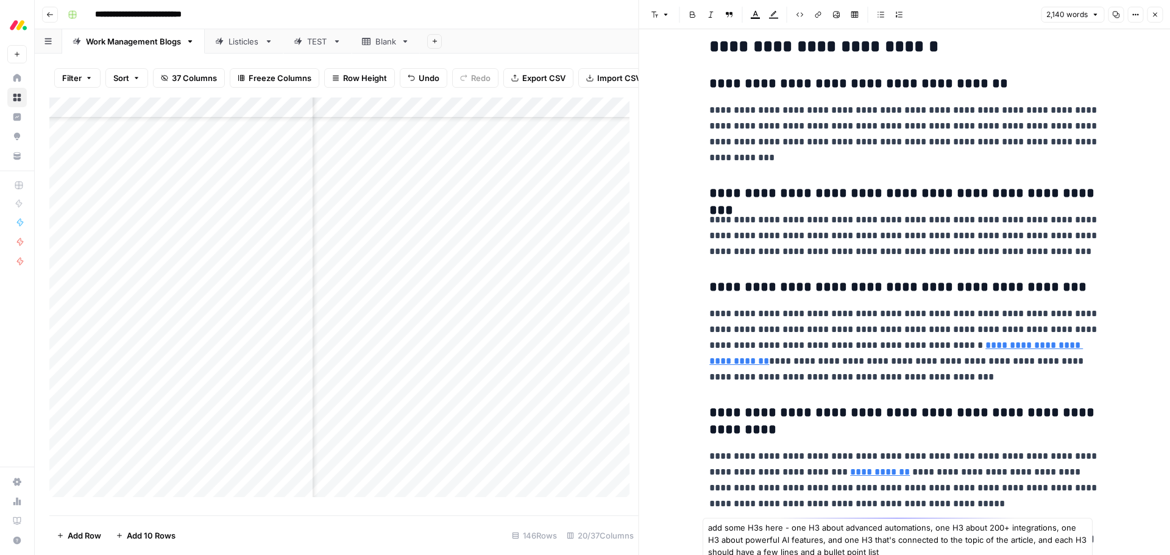
type textarea "add some H3s here - one H3 about advanced automations, one H3 about 200+ integr…"
